Goal: Information Seeking & Learning: Learn about a topic

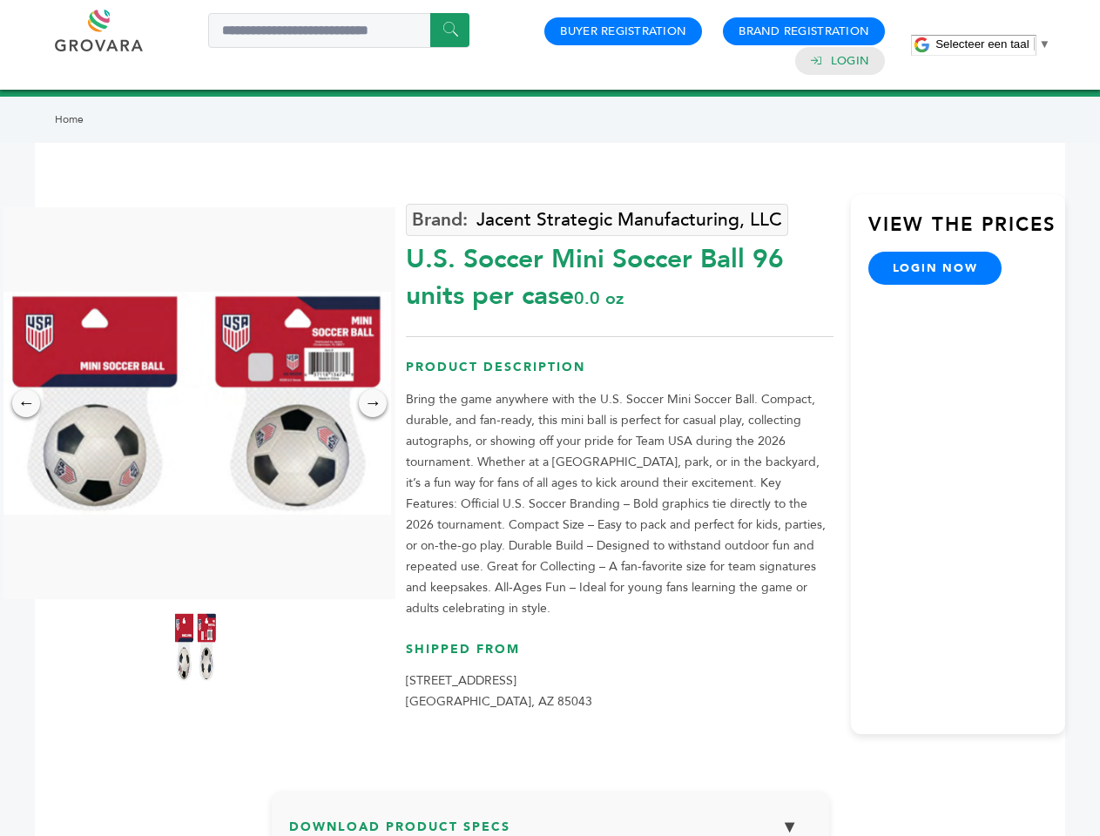
click at [993, 44] on span "Selecteer een taal" at bounding box center [981, 43] width 93 height 13
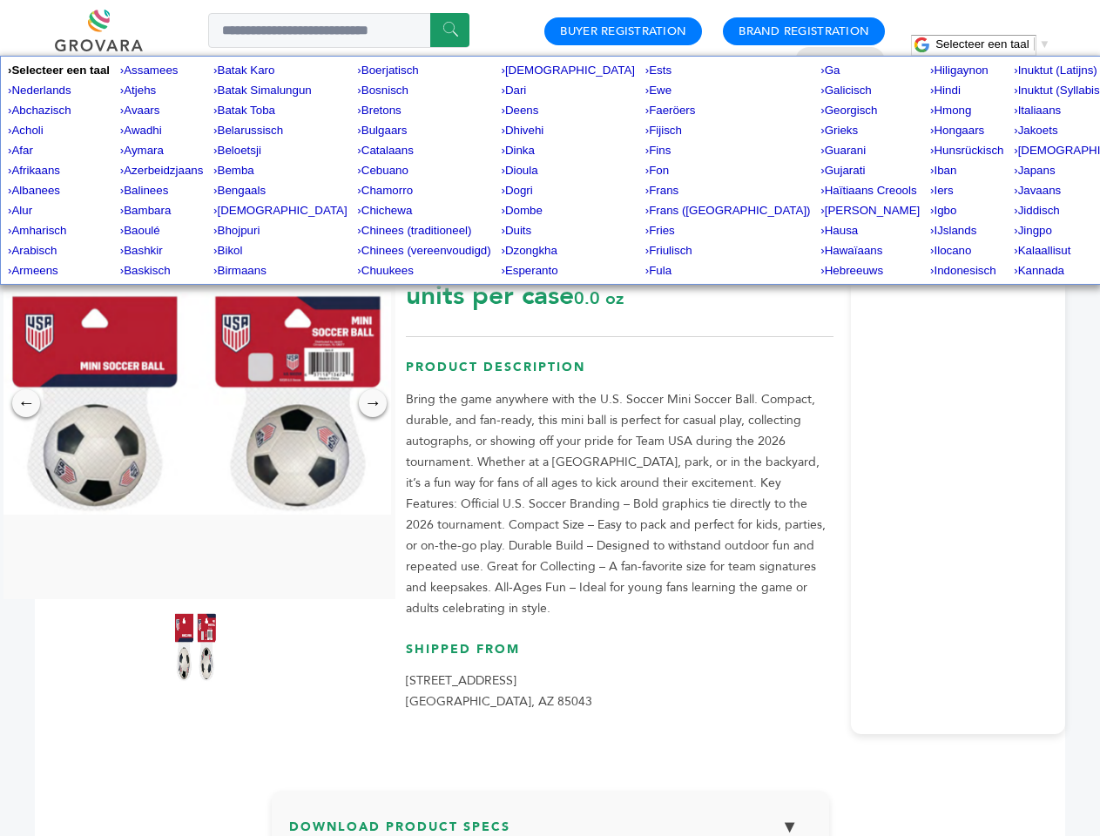
click at [195, 403] on img at bounding box center [195, 403] width 392 height 223
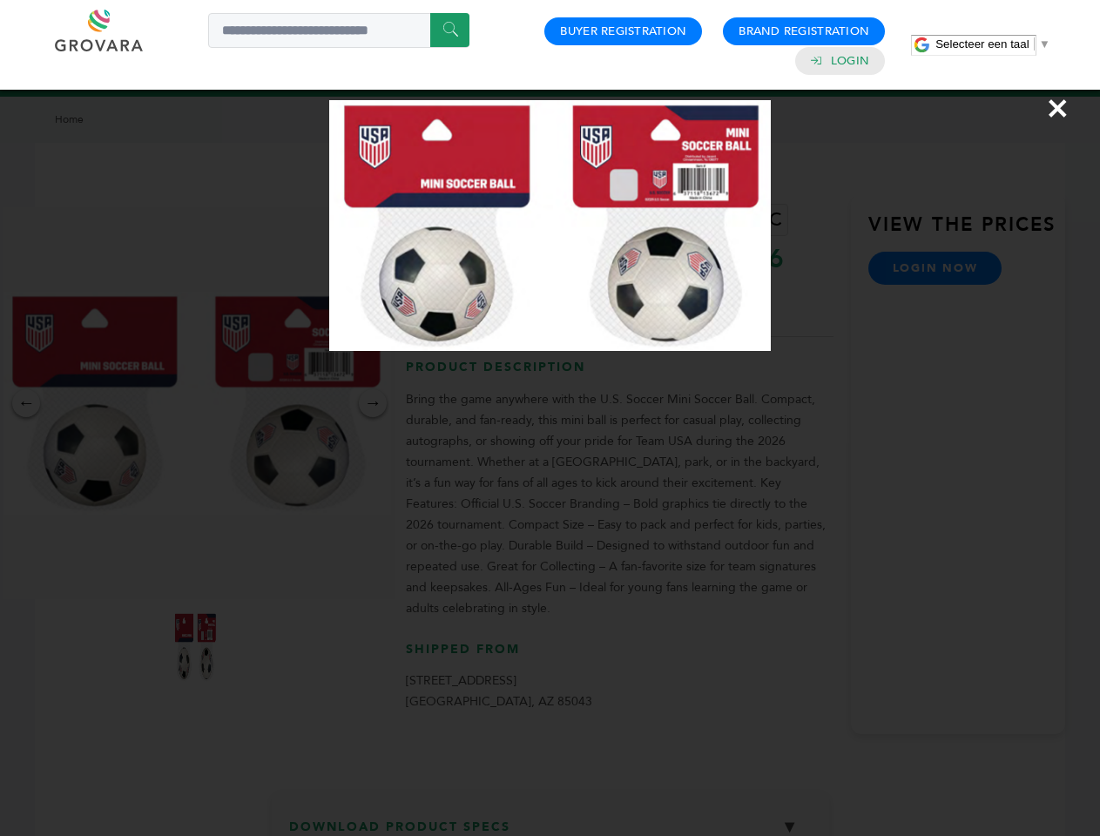
click at [26, 403] on div "×" at bounding box center [550, 418] width 1100 height 836
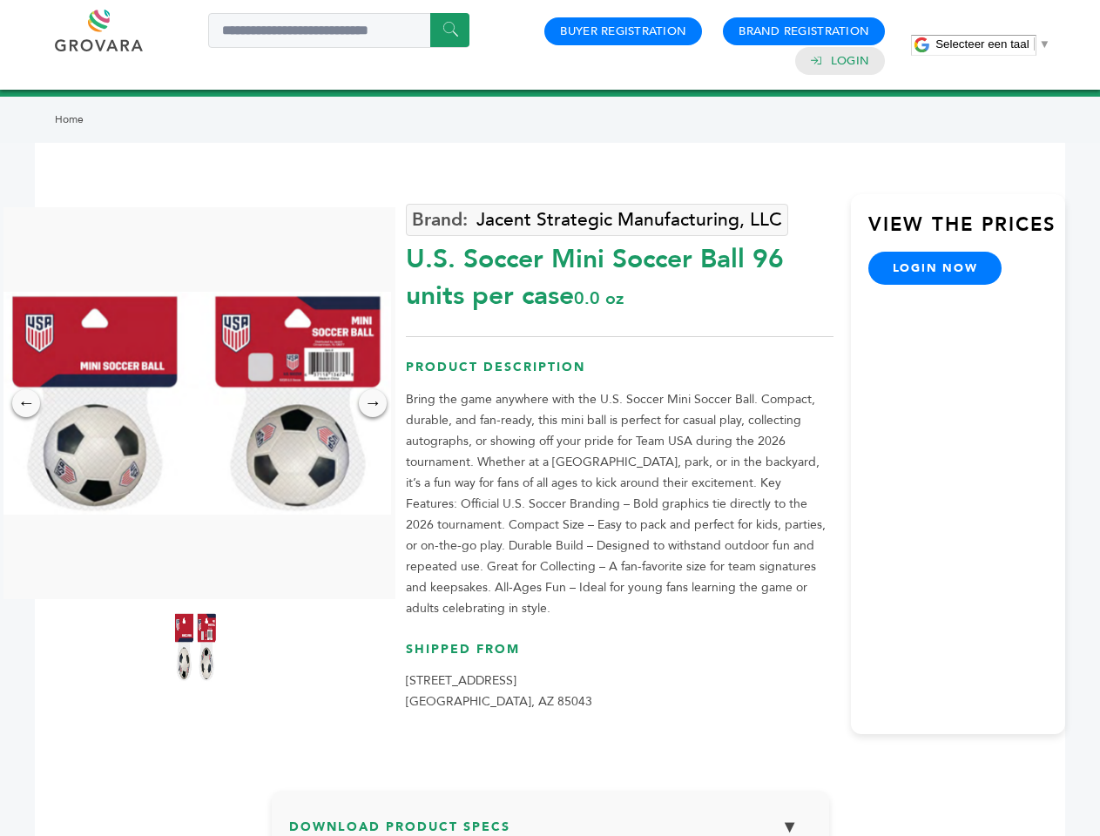
click at [373, 403] on div "→" at bounding box center [373, 403] width 28 height 28
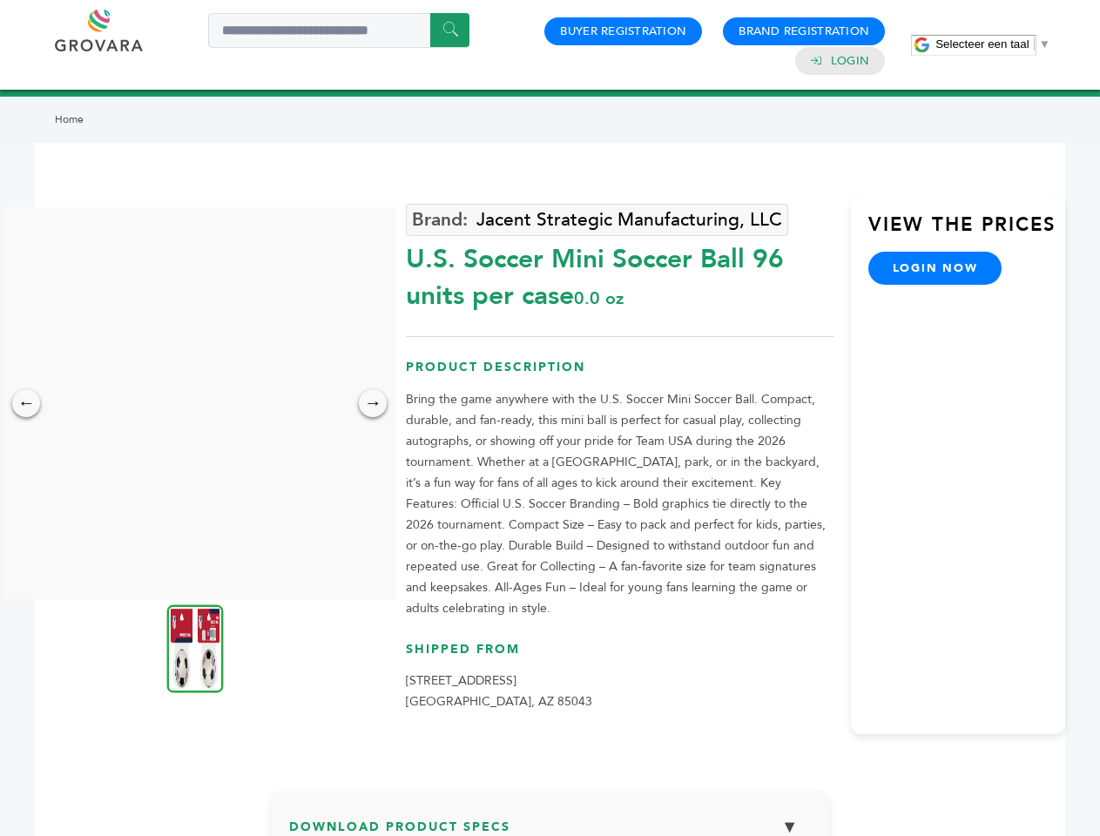
click at [195, 647] on img at bounding box center [195, 648] width 57 height 88
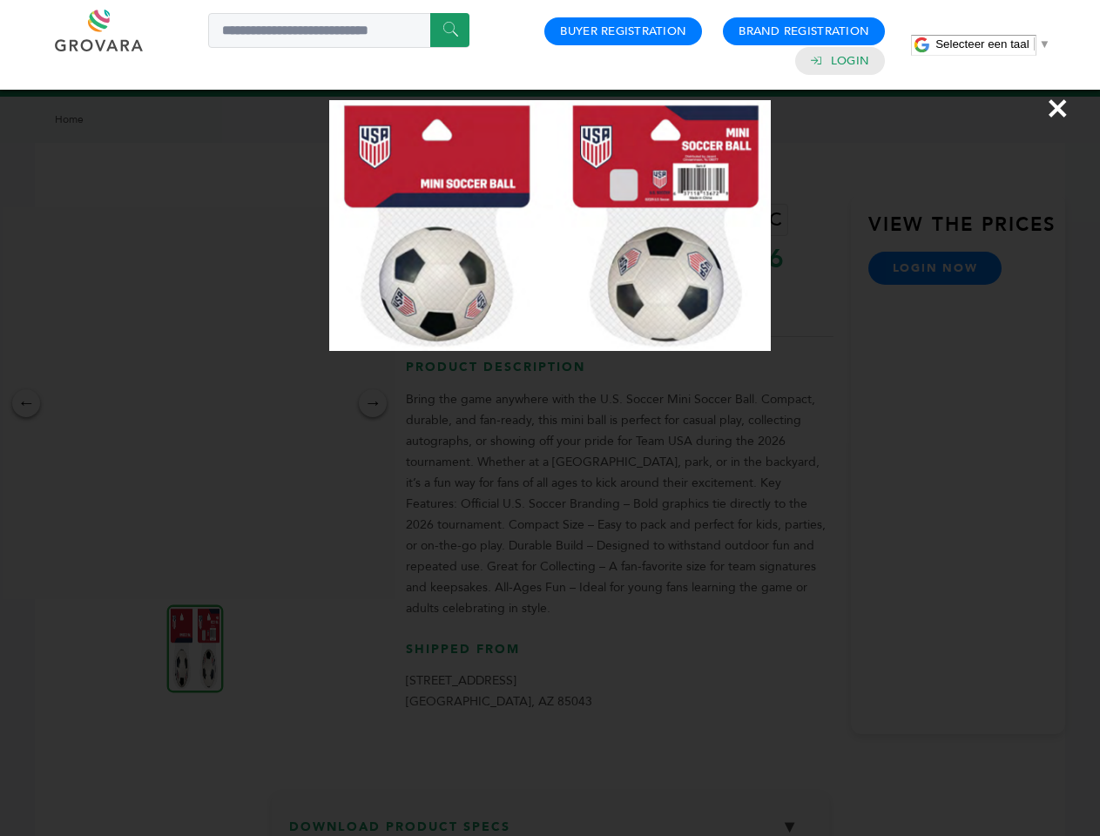
click at [550, 822] on div "×" at bounding box center [550, 418] width 1100 height 836
